Goal: Complete application form

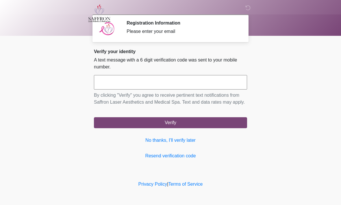
scroll to position [0, 0]
click at [112, 84] on input "text" at bounding box center [170, 82] width 153 height 14
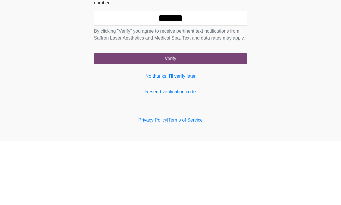
type input "******"
click at [170, 117] on button "Verify" at bounding box center [170, 122] width 153 height 11
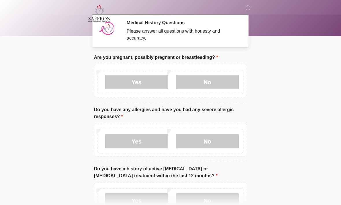
click at [208, 85] on label "No" at bounding box center [207, 82] width 63 height 14
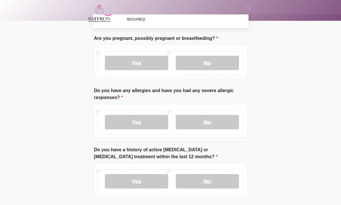
scroll to position [31, 0]
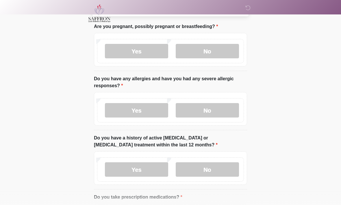
click at [131, 114] on label "Yes" at bounding box center [136, 110] width 63 height 14
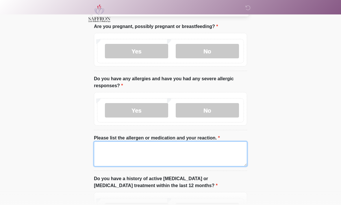
click at [122, 152] on textarea "Please list the allergen or medication and your reaction." at bounding box center [170, 154] width 153 height 25
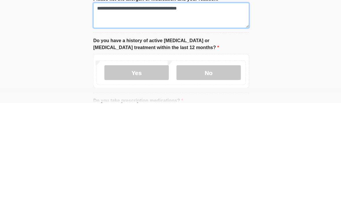
scroll to position [70, 0]
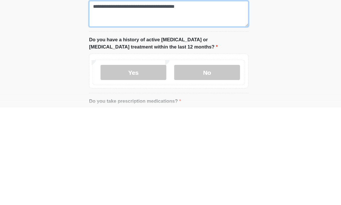
type textarea "**********"
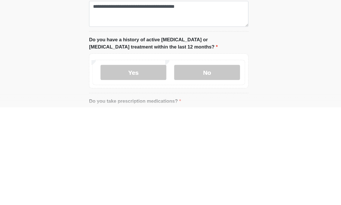
click at [201, 165] on label "No" at bounding box center [207, 172] width 63 height 14
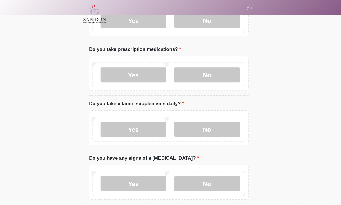
scroll to position [222, 0]
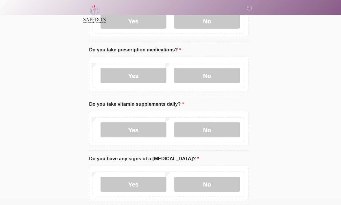
click at [135, 82] on div "Yes No" at bounding box center [170, 72] width 147 height 24
click at [126, 73] on label "Yes" at bounding box center [136, 72] width 63 height 14
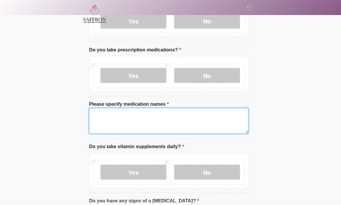
click at [107, 112] on textarea "Please specify medication names" at bounding box center [170, 116] width 153 height 25
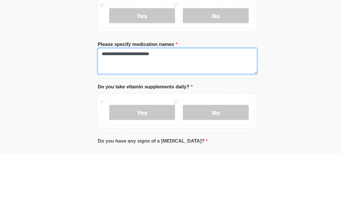
click at [151, 104] on textarea "**********" at bounding box center [170, 116] width 153 height 25
click at [195, 104] on textarea "**********" at bounding box center [170, 116] width 153 height 25
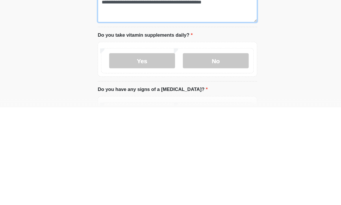
type textarea "**********"
click at [139, 153] on label "Yes" at bounding box center [136, 160] width 63 height 14
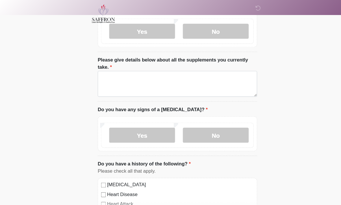
scroll to position [356, 0]
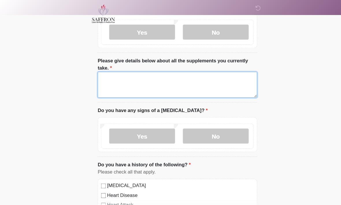
click at [185, 86] on textarea "Please give details below about all the supplements you currently take." at bounding box center [170, 81] width 153 height 25
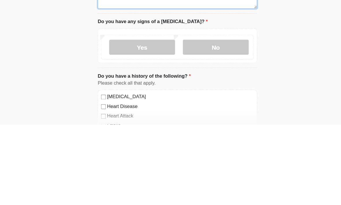
type textarea "**********"
click at [200, 124] on label "No" at bounding box center [207, 131] width 63 height 14
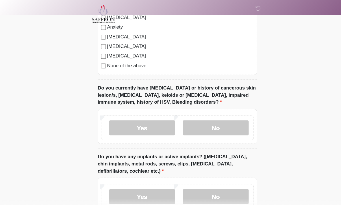
scroll to position [575, 0]
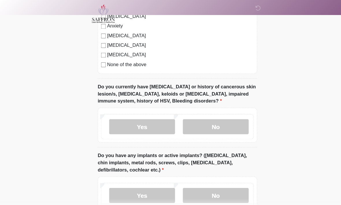
click at [204, 120] on label "No" at bounding box center [207, 122] width 63 height 14
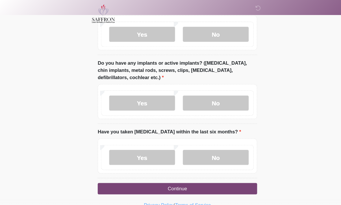
scroll to position [664, 0]
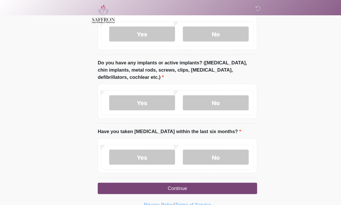
click at [208, 98] on label "No" at bounding box center [207, 99] width 63 height 14
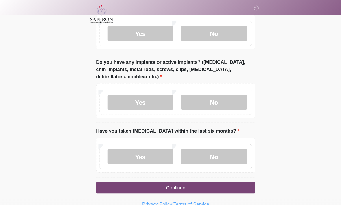
scroll to position [665, 0]
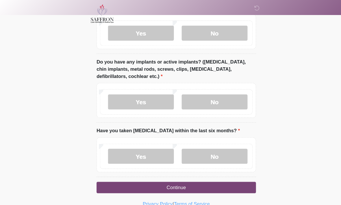
click at [205, 149] on label "No" at bounding box center [207, 151] width 63 height 14
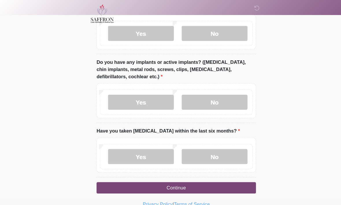
click at [165, 183] on button "Continue" at bounding box center [170, 180] width 153 height 11
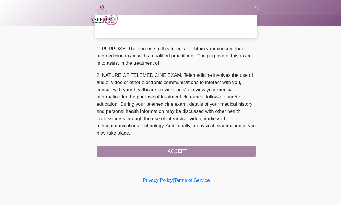
scroll to position [0, 0]
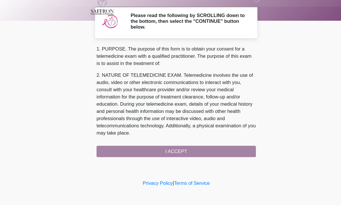
click at [134, 144] on div "1. PURPOSE. The purpose of this form is to obtain your consent for a telemedici…" at bounding box center [170, 106] width 153 height 108
click at [160, 151] on div "‎ ‎ ‎ Please read the following by SCROLLING down to the bottom, then select th…" at bounding box center [171, 90] width 174 height 168
click at [168, 145] on div "1. PURPOSE. The purpose of this form is to obtain your consent for a telemedici…" at bounding box center [170, 106] width 153 height 108
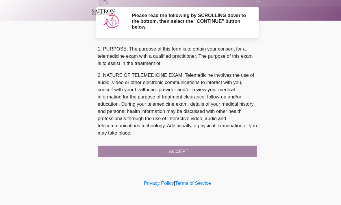
click at [199, 147] on div "1. PURPOSE. The purpose of this form is to obtain your consent for a telemedici…" at bounding box center [170, 106] width 153 height 108
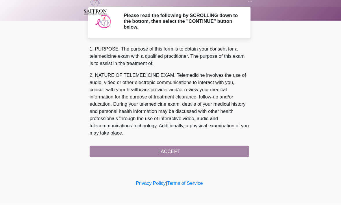
click at [133, 144] on div "1. PURPOSE. The purpose of this form is to obtain your consent for a telemedici…" at bounding box center [170, 106] width 153 height 108
click at [133, 143] on div "1. PURPOSE. The purpose of this form is to obtain your consent for a telemedici…" at bounding box center [170, 106] width 153 height 108
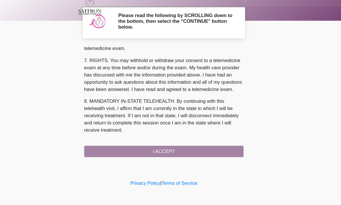
scroll to position [260, 0]
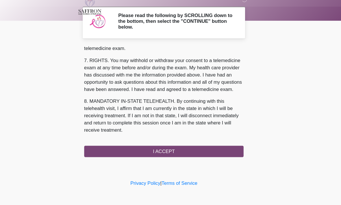
click at [171, 148] on button "I ACCEPT" at bounding box center [170, 153] width 153 height 11
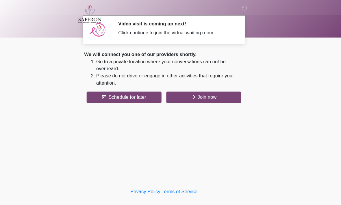
click at [197, 93] on button "Join now" at bounding box center [209, 93] width 72 height 11
